Goal: Task Accomplishment & Management: Use online tool/utility

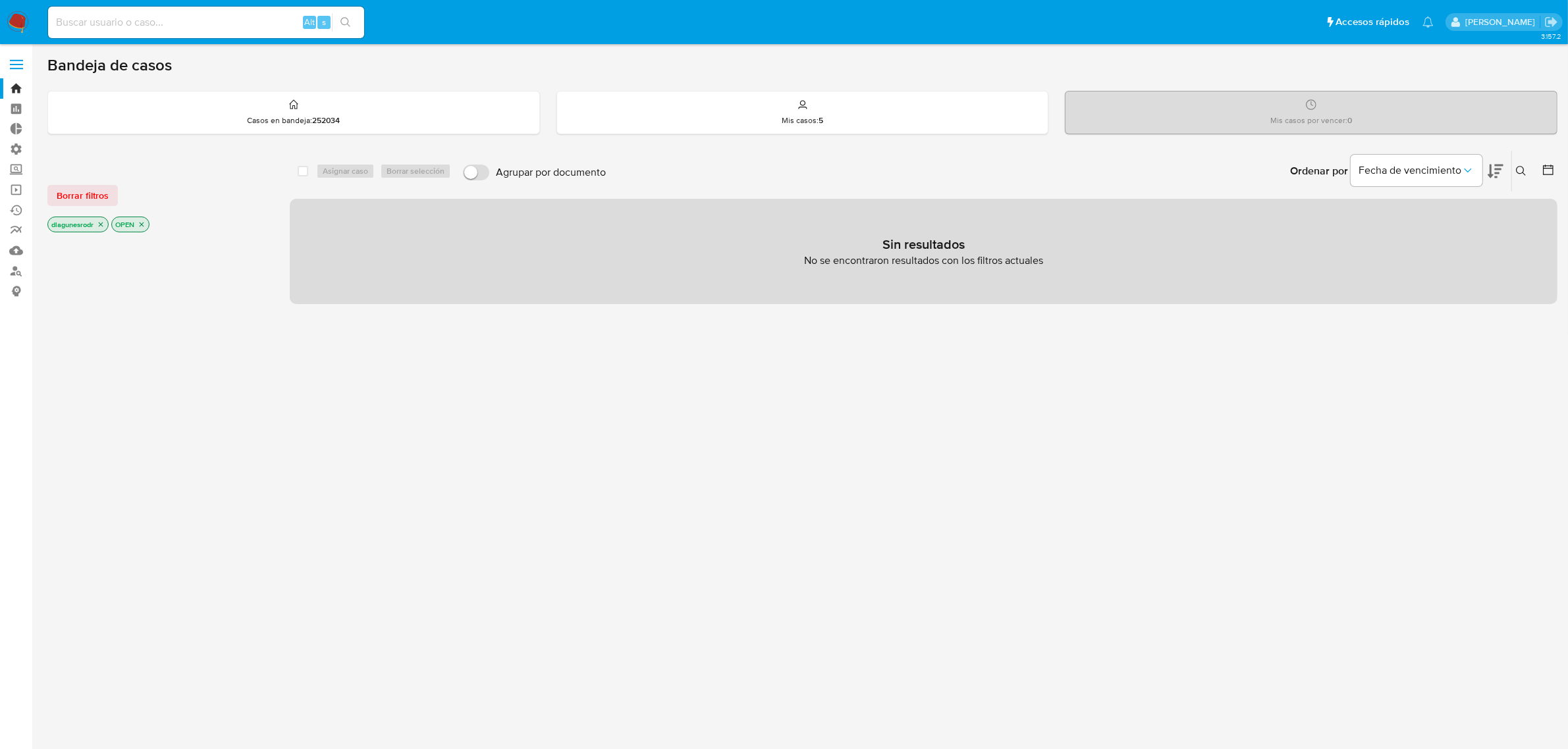
click at [89, 195] on span "Borrar filtros" at bounding box center [82, 196] width 52 height 19
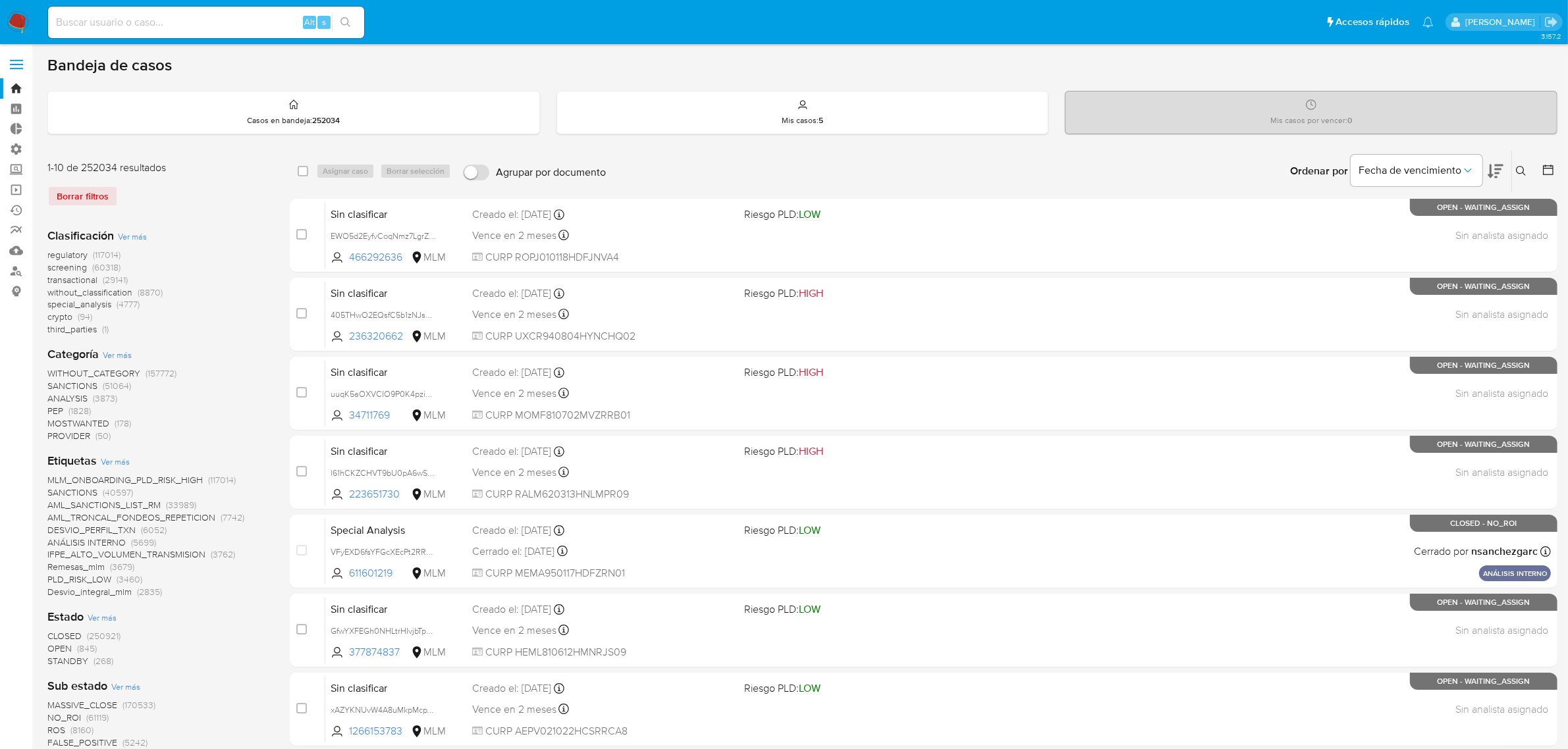
click at [1518, 169] on icon at bounding box center [1521, 172] width 11 height 11
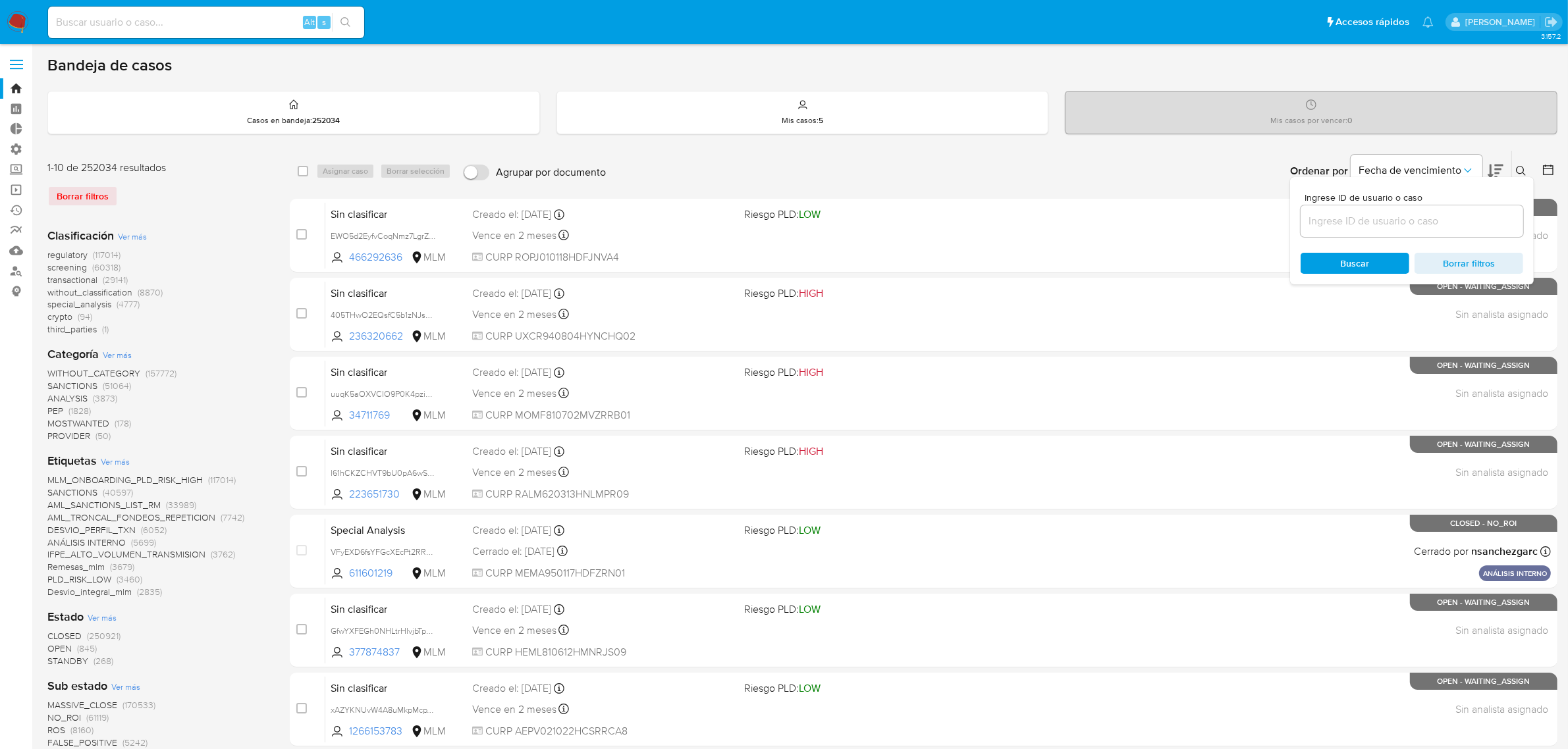
click at [1434, 229] on div at bounding box center [1412, 221] width 223 height 32
click at [1430, 214] on input at bounding box center [1412, 221] width 223 height 17
paste input "T73WXjrMahgOSuElk1rmJEui"
type input "T73WXjrMahgOSuElk1rmJEui"
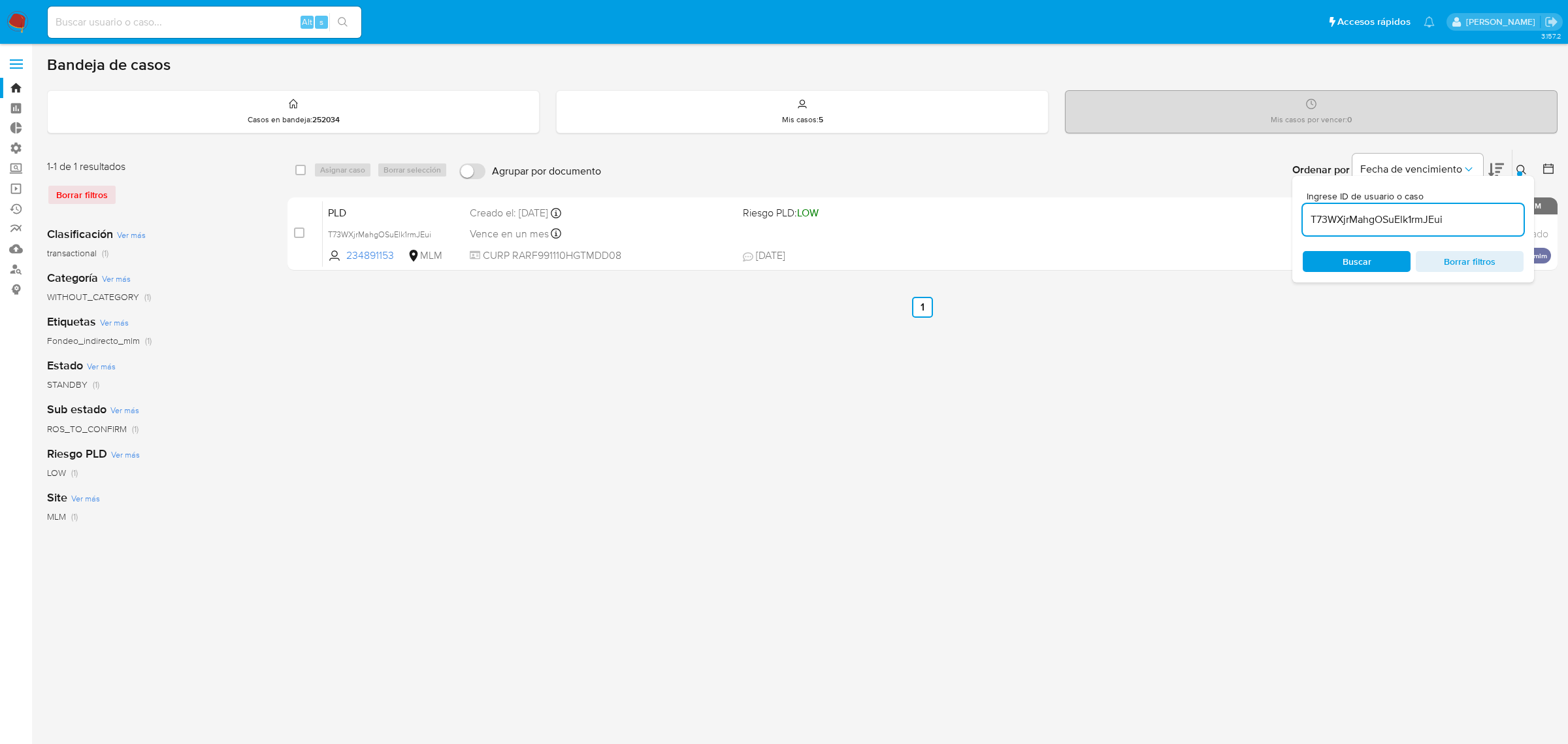
click at [1521, 168] on icon at bounding box center [1522, 170] width 11 height 11
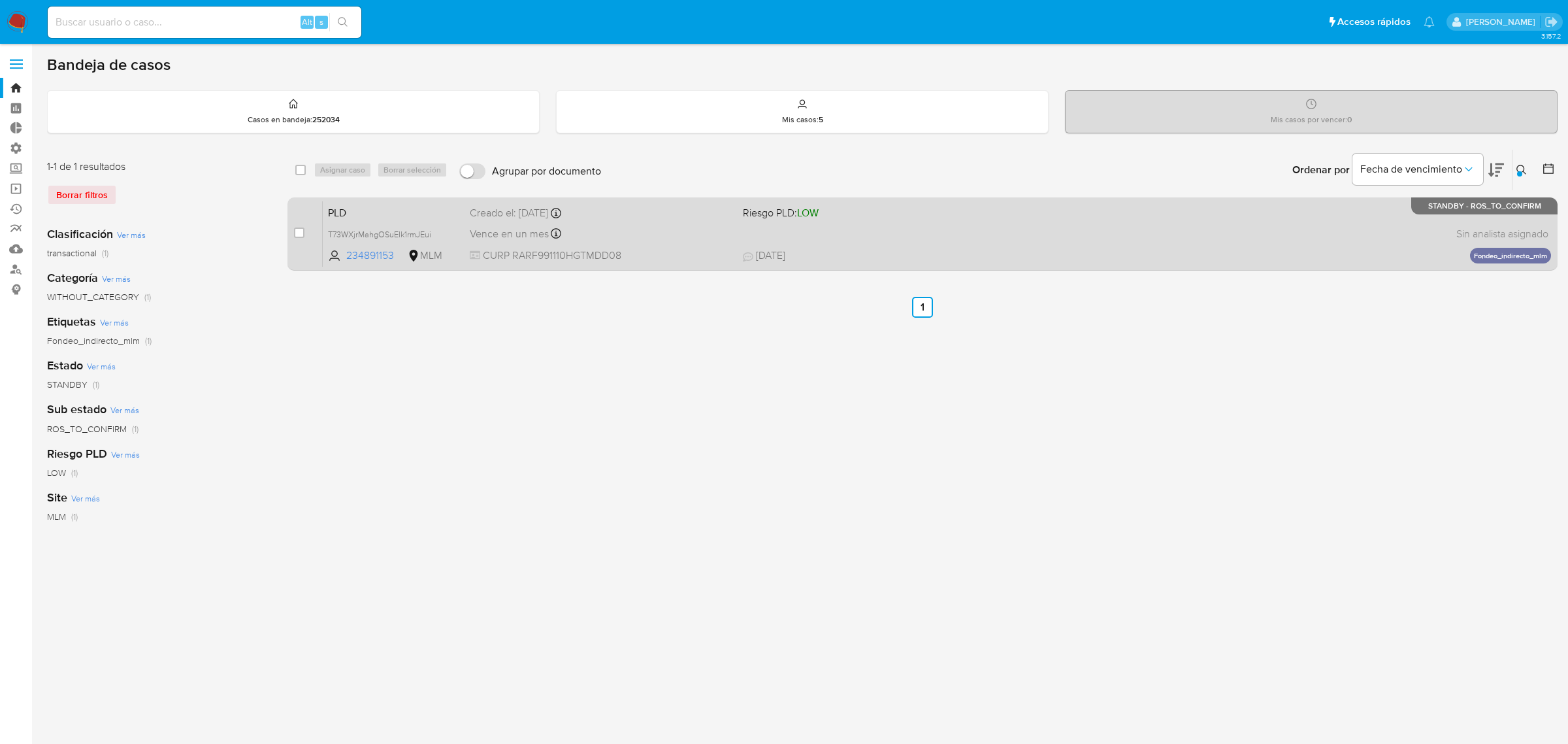
click at [298, 237] on div "case-item-checkbox" at bounding box center [300, 232] width 11 height 13
click at [304, 230] on input "checkbox" at bounding box center [300, 233] width 11 height 11
checkbox input "true"
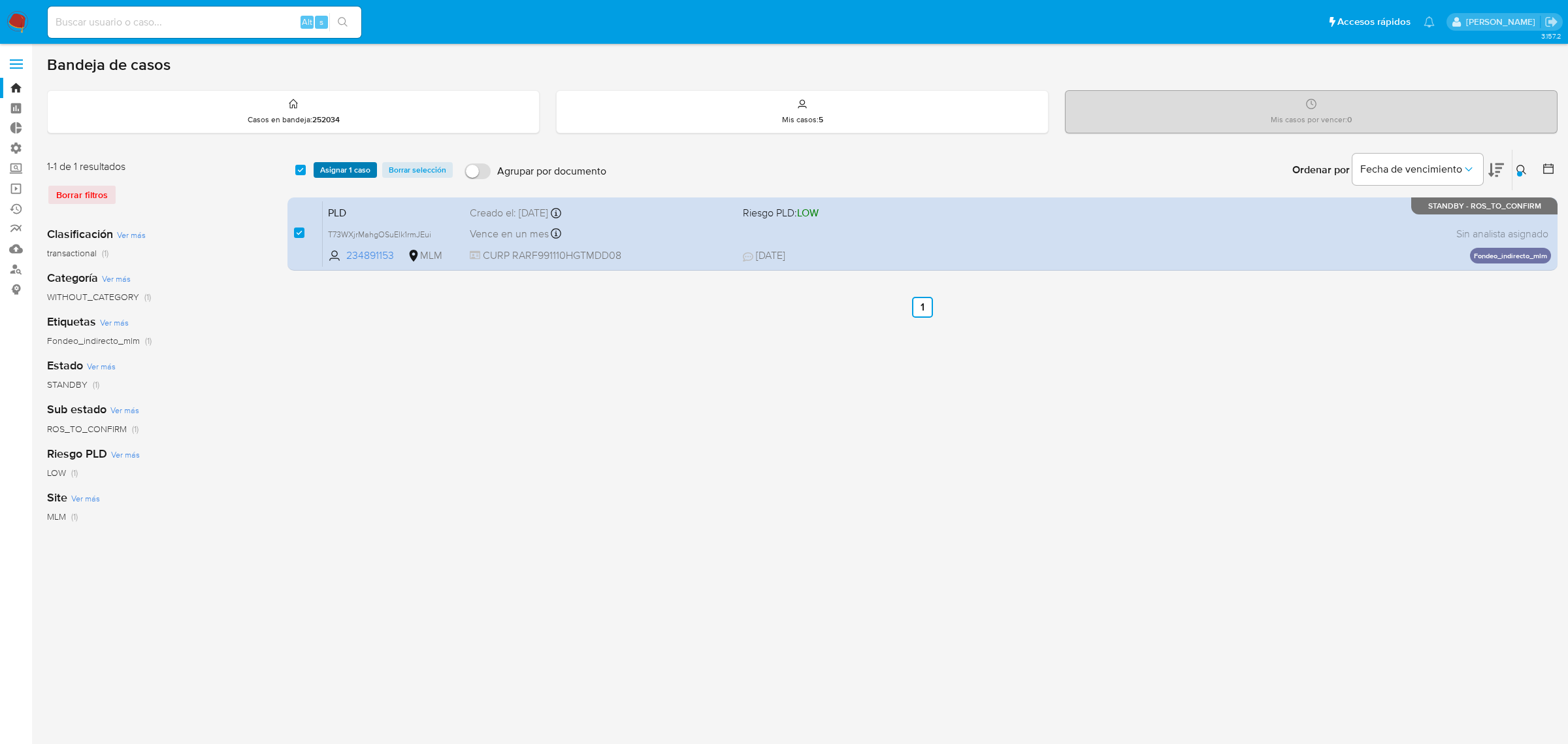
click at [333, 174] on span "Asignar 1 caso" at bounding box center [344, 170] width 50 height 13
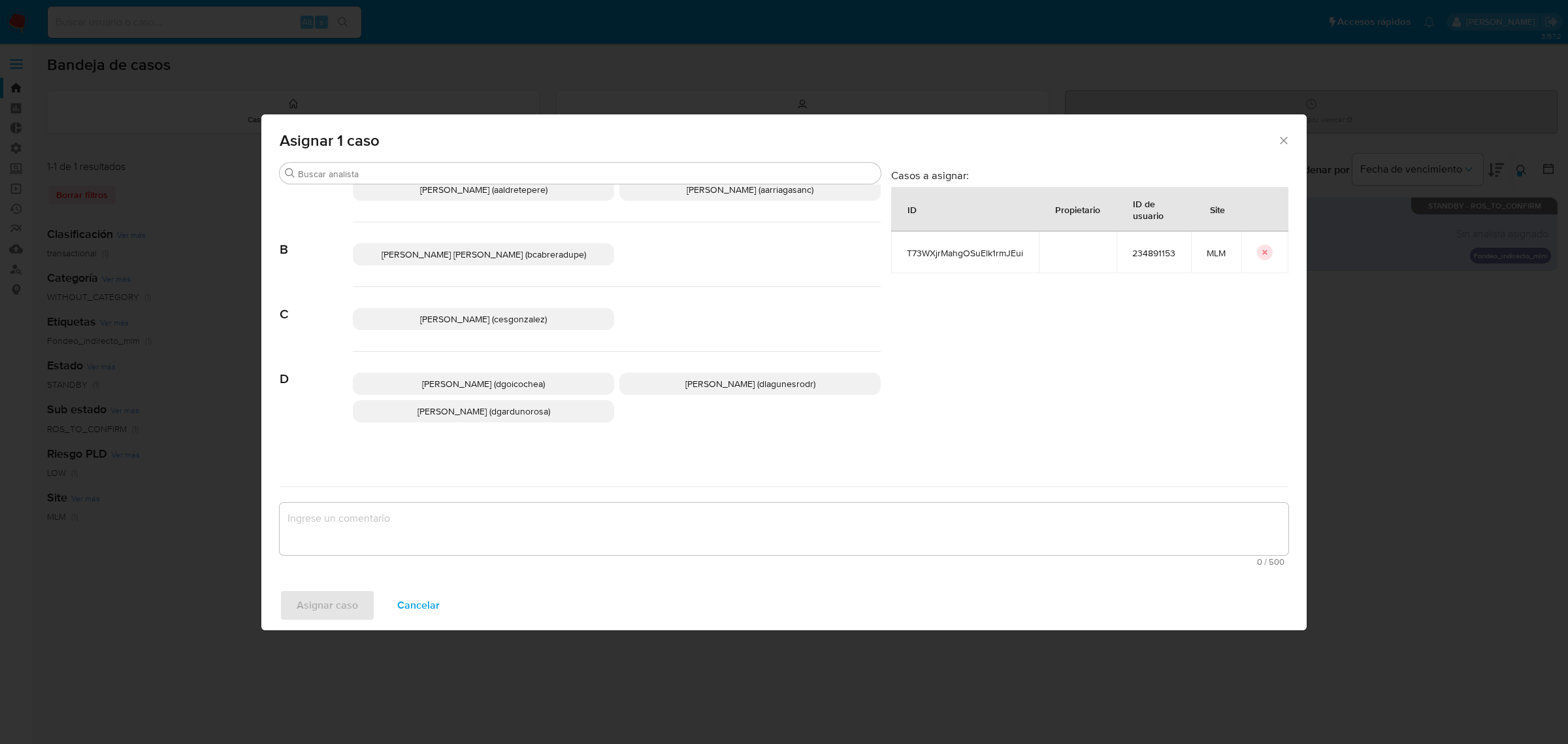
scroll to position [245, 0]
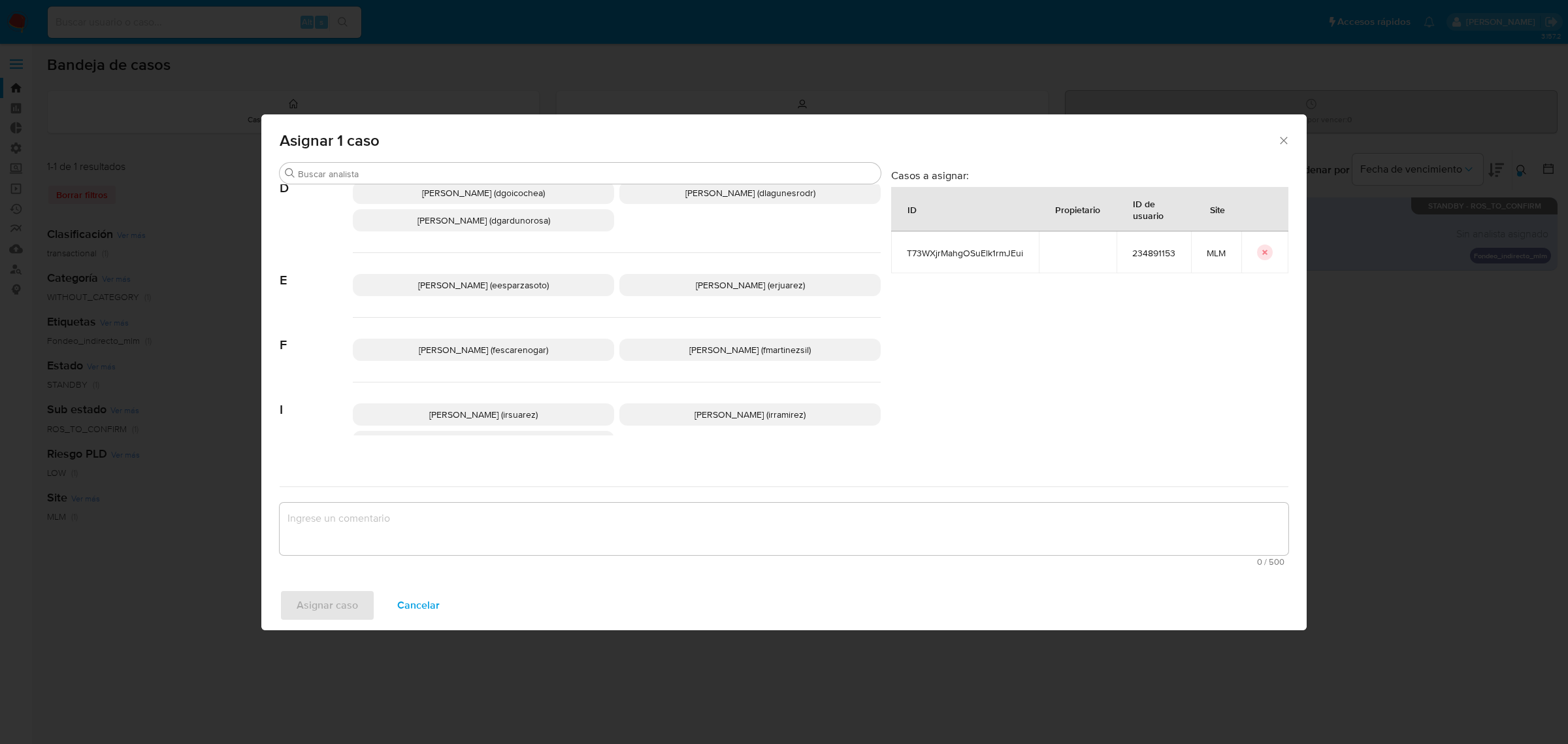
click at [703, 200] on p "[PERSON_NAME] (dlagunesrodr)" at bounding box center [750, 193] width 261 height 22
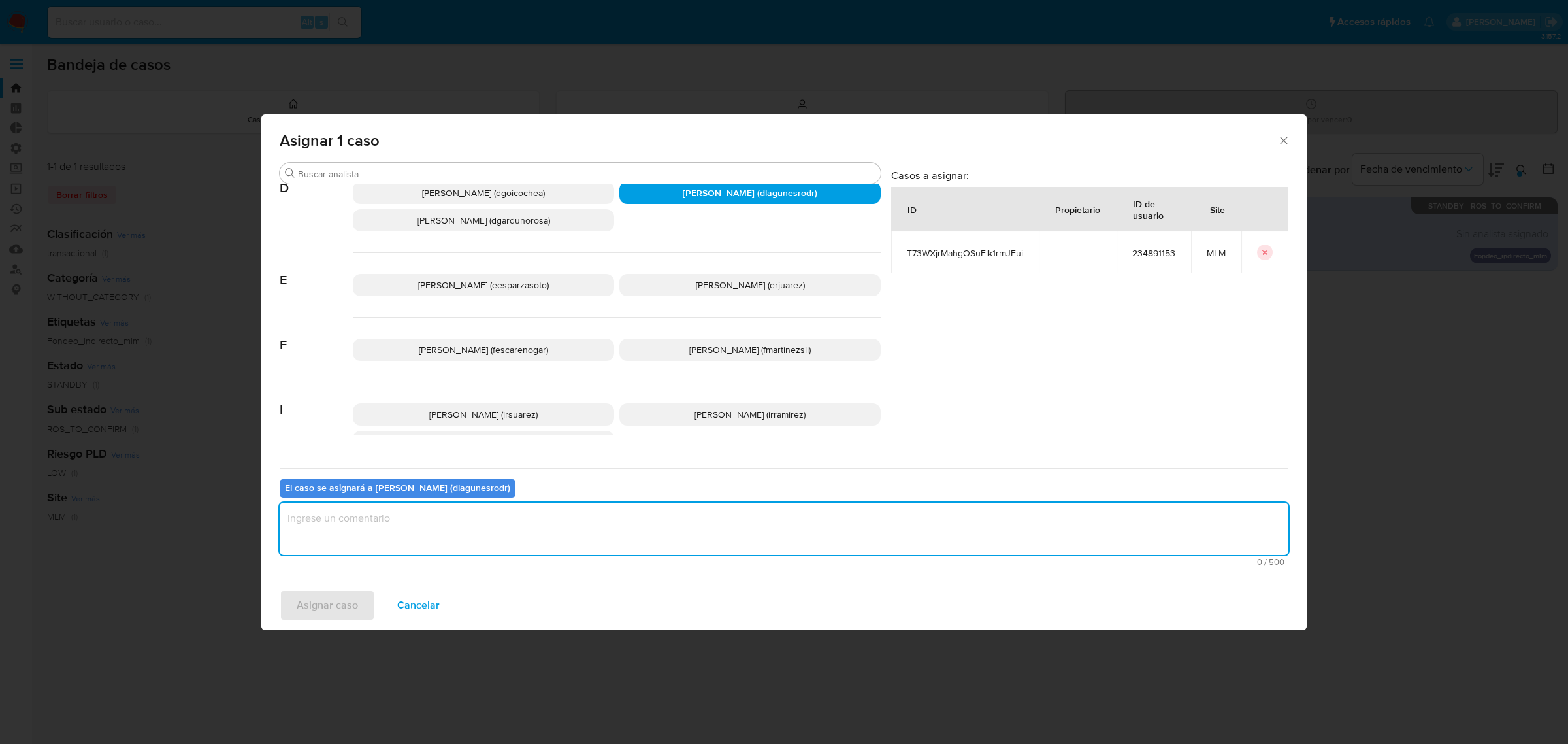
click at [550, 515] on textarea "assign-modal" at bounding box center [784, 529] width 1009 height 52
type textarea "Reporte 24 horas"
click at [316, 600] on span "Asignar caso" at bounding box center [327, 604] width 62 height 29
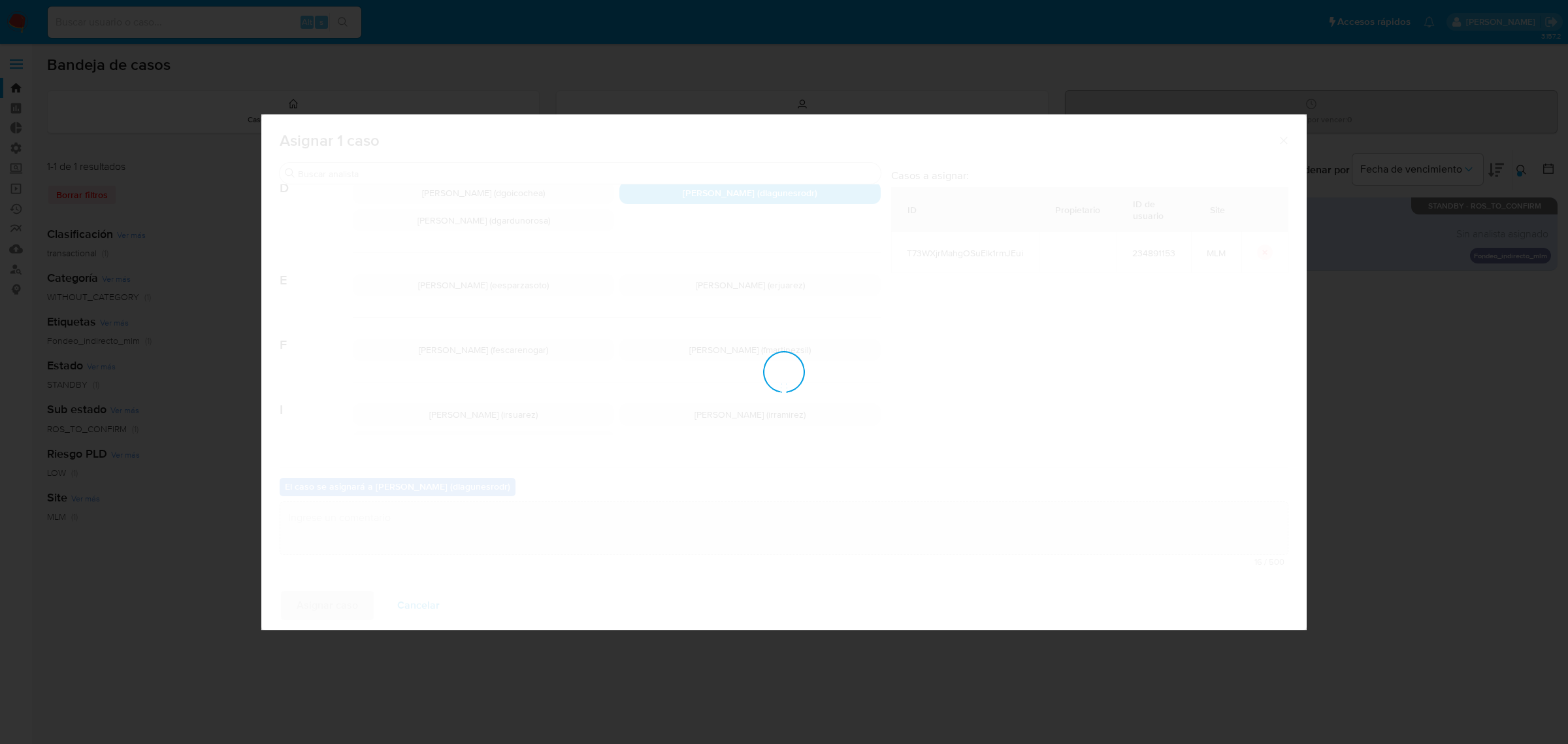
checkbox input "false"
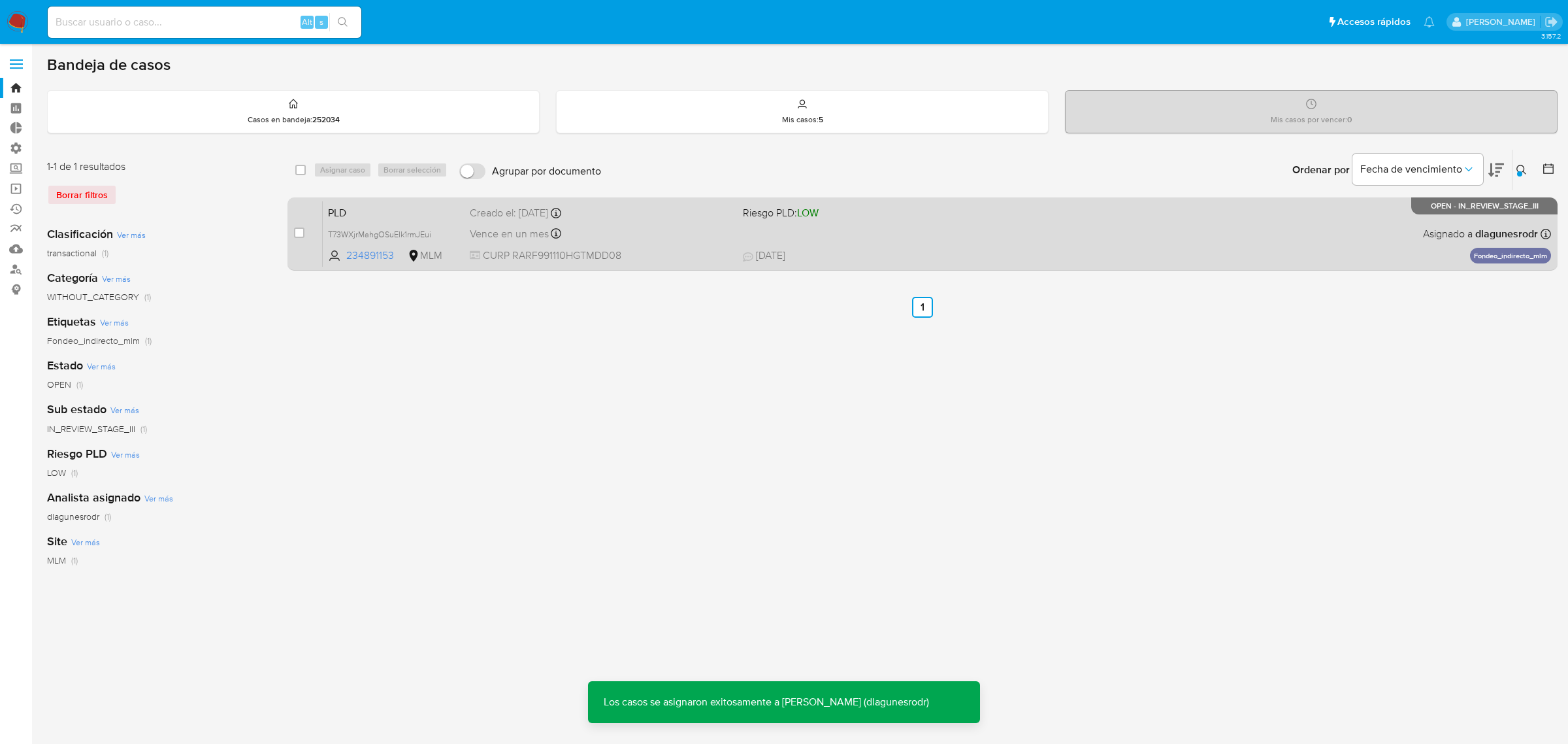
click at [659, 229] on div "Vence en un mes Vence el [DATE] 02:13:18" at bounding box center [601, 234] width 263 height 18
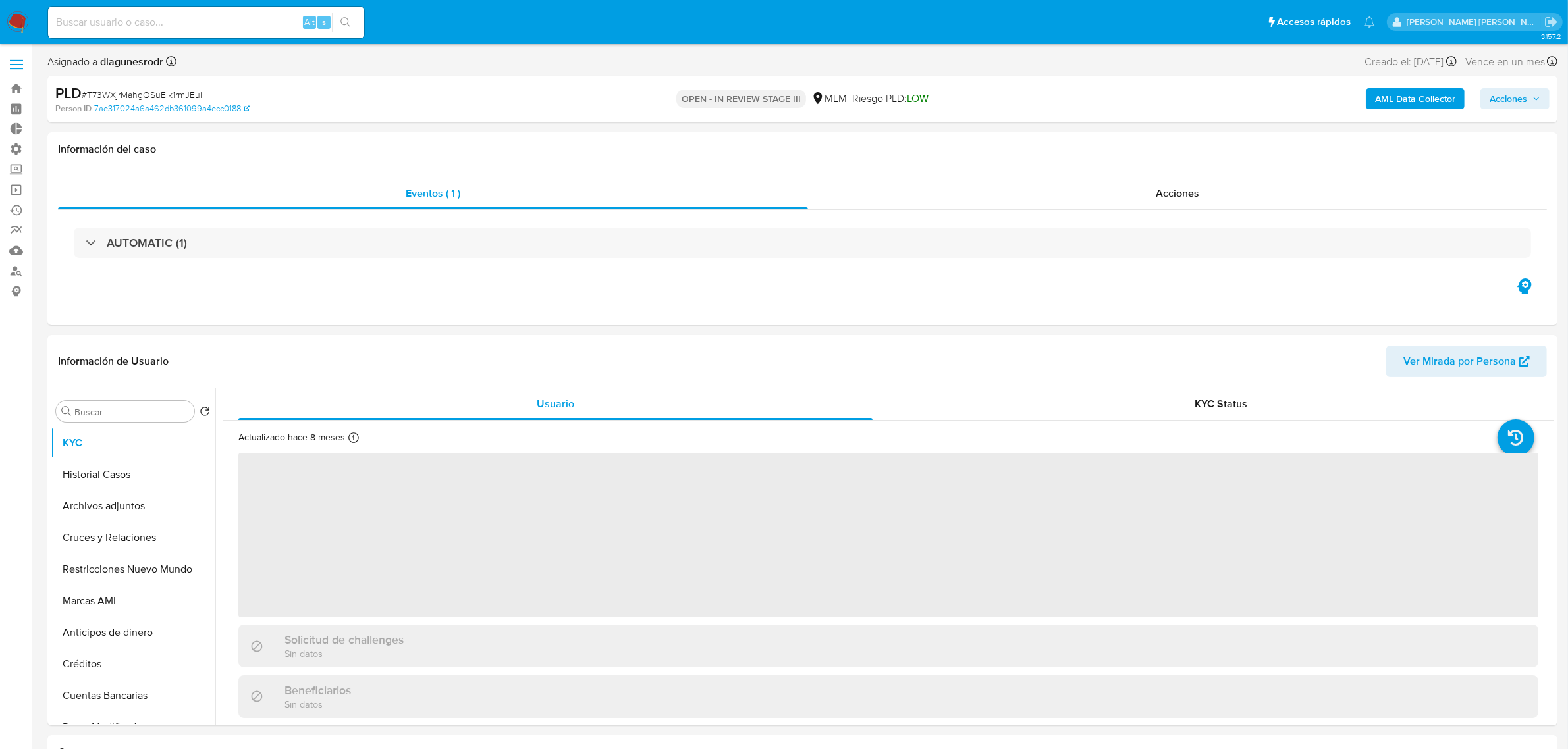
click at [1520, 97] on span "Acciones" at bounding box center [1508, 99] width 37 height 21
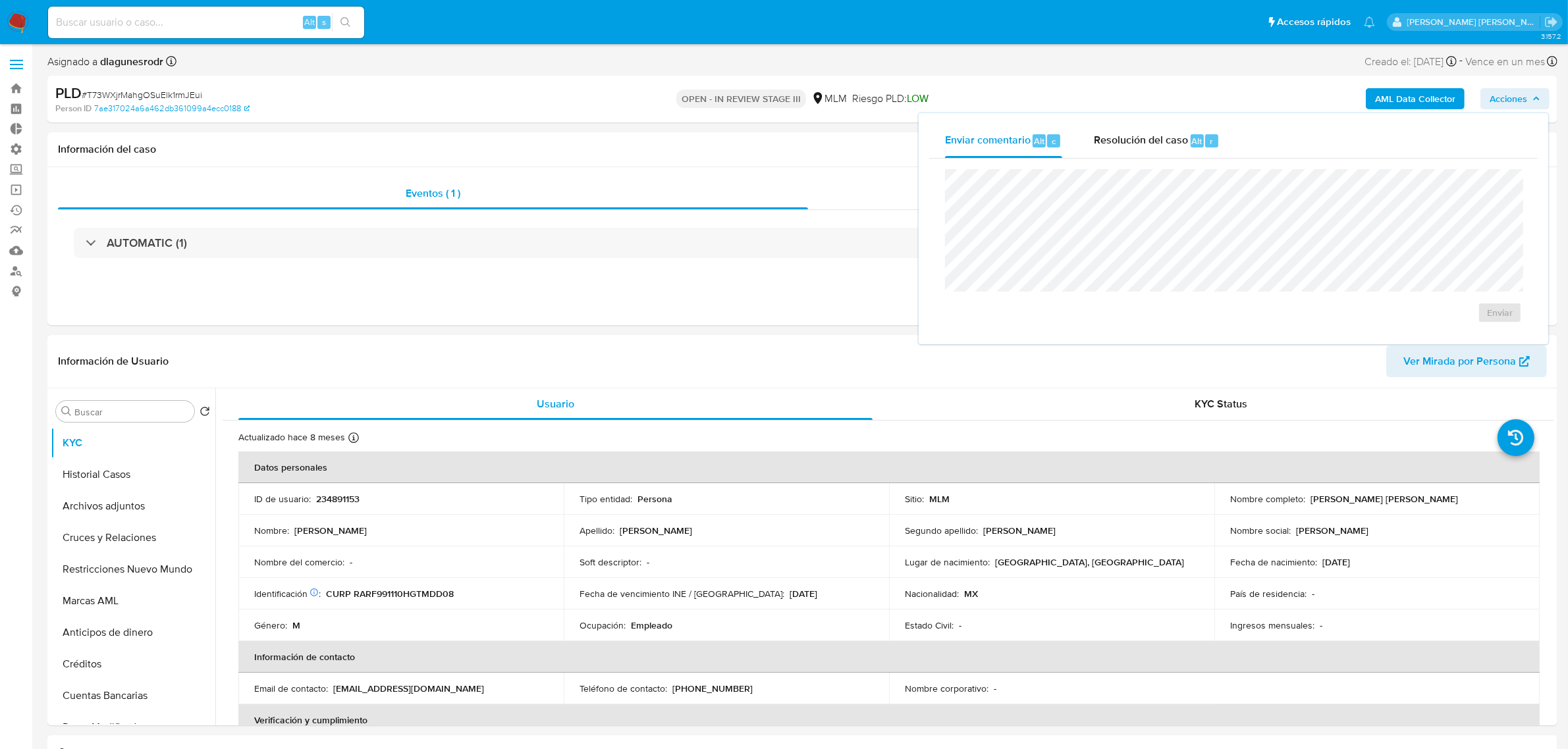
select select "10"
click at [1151, 140] on span "Resolución del caso" at bounding box center [1140, 140] width 94 height 16
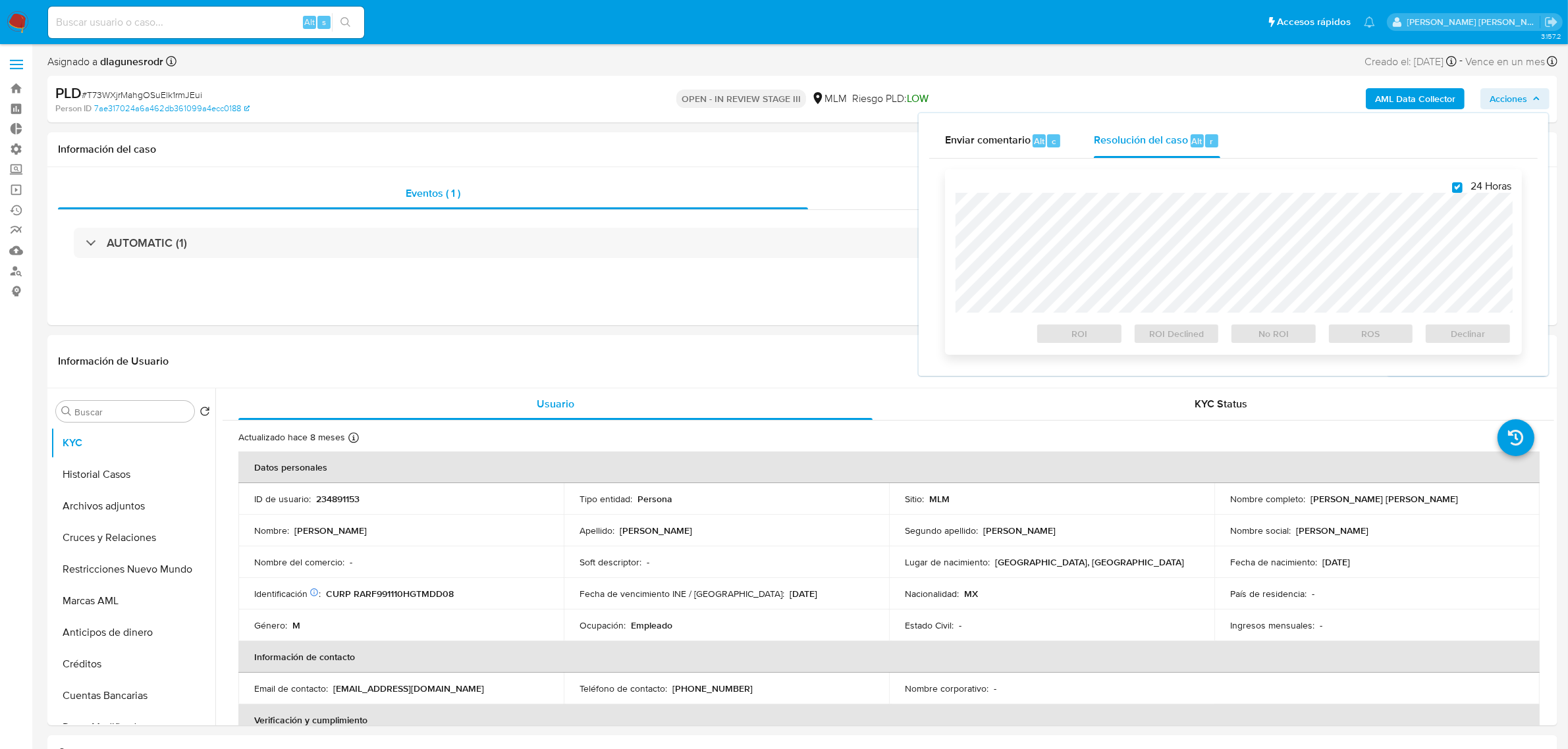
checkbox input "true"
click at [1371, 340] on span "ROS" at bounding box center [1371, 334] width 68 height 19
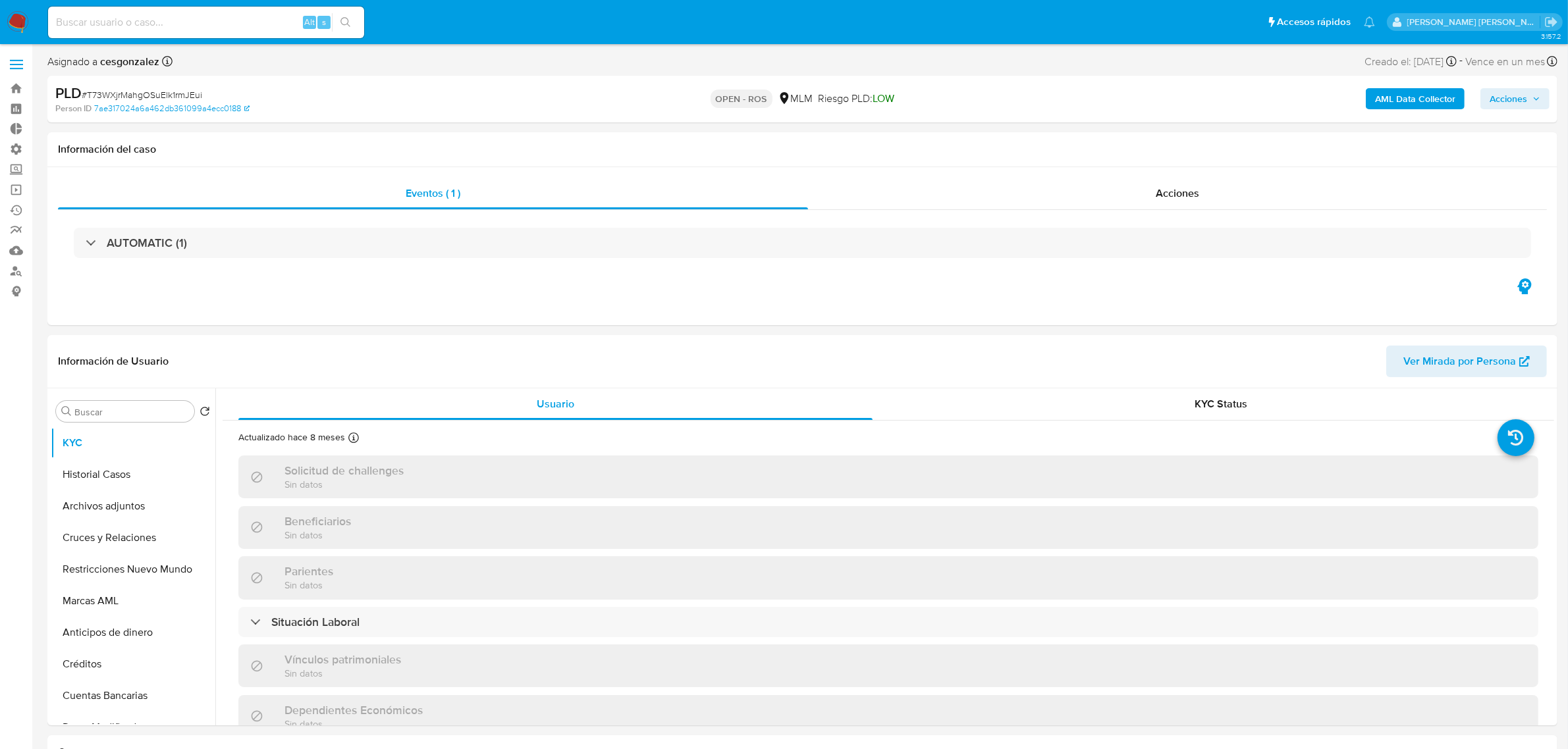
select select "10"
